Goal: Task Accomplishment & Management: Use online tool/utility

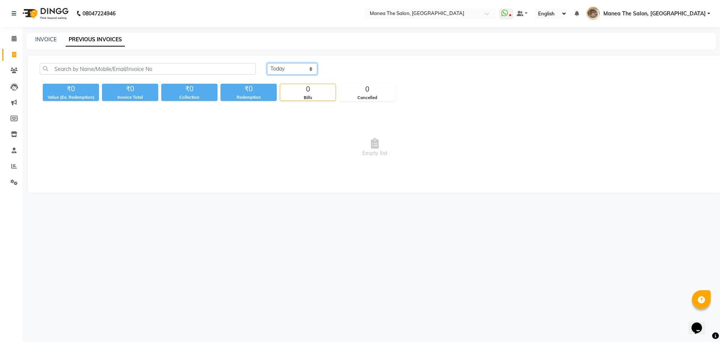
drag, startPoint x: 281, startPoint y: 67, endPoint x: 280, endPoint y: 71, distance: 4.0
click at [281, 67] on select "[DATE] [DATE] Custom Range" at bounding box center [292, 69] width 50 height 12
select select "[DATE]"
click at [267, 63] on select "[DATE] [DATE] Custom Range" at bounding box center [292, 69] width 50 height 12
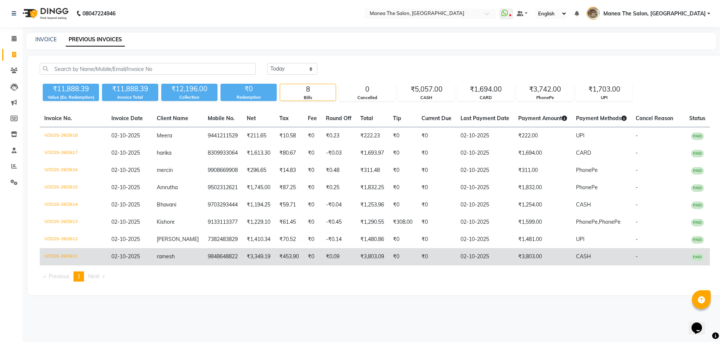
click at [312, 259] on td "₹0" at bounding box center [313, 256] width 18 height 17
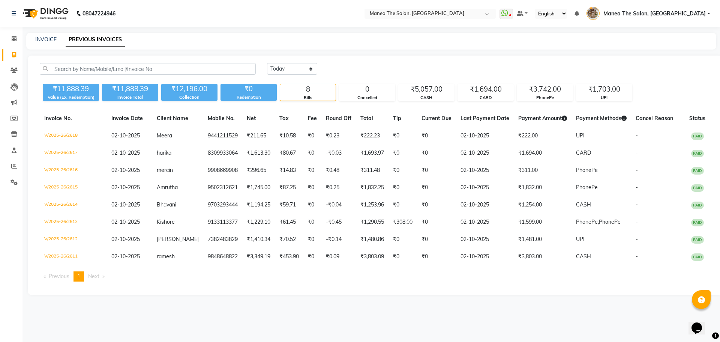
click at [361, 77] on div "[DATE] [DATE] Custom Range" at bounding box center [489, 72] width 454 height 18
click at [49, 41] on link "INVOICE" at bounding box center [45, 39] width 21 height 7
select select "7287"
select select "service"
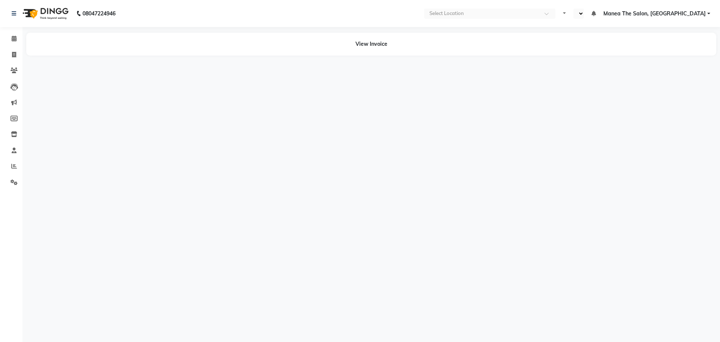
select select "en"
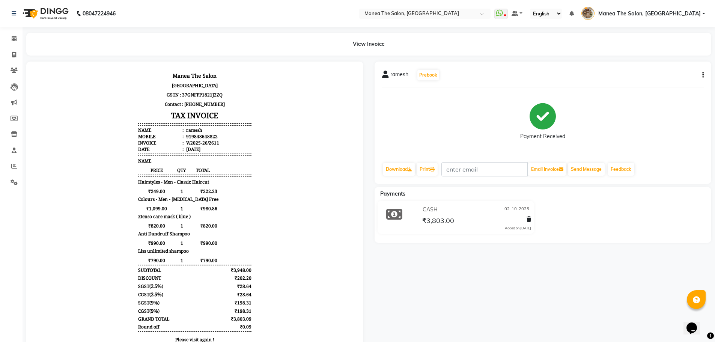
scroll to position [6, 0]
click at [702, 75] on icon "button" at bounding box center [703, 75] width 2 height 0
click at [645, 78] on div "Edit Item Staff" at bounding box center [665, 75] width 51 height 9
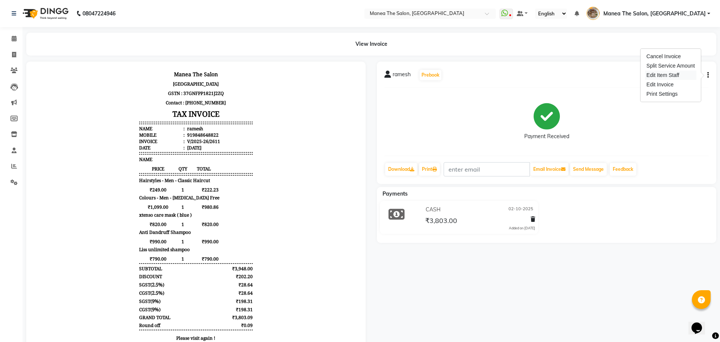
select select
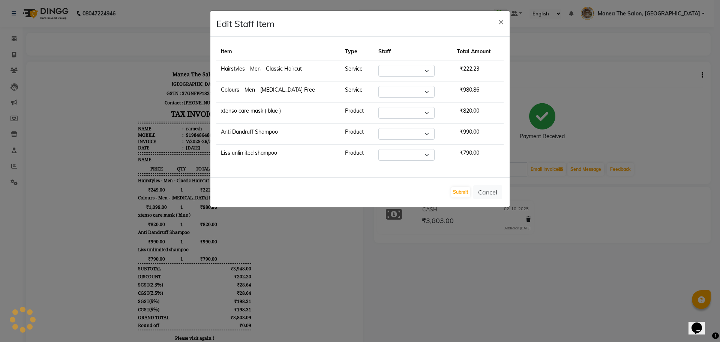
select select "63309"
select select "63346"
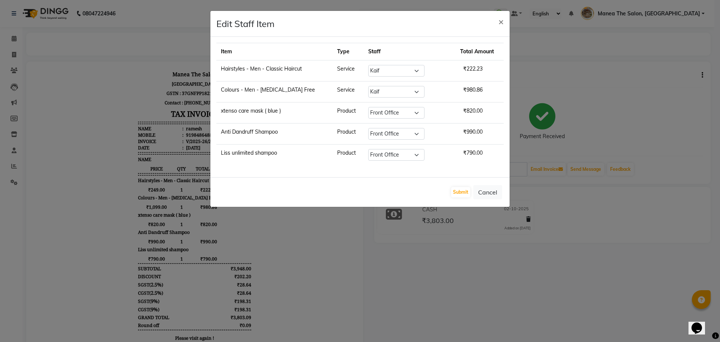
click at [548, 278] on ngb-modal-window "Edit Staff Item × Item Type Staff Total Amount Hairstyles - Men - Classic Hairc…" at bounding box center [360, 171] width 720 height 342
